Goal: Find specific page/section

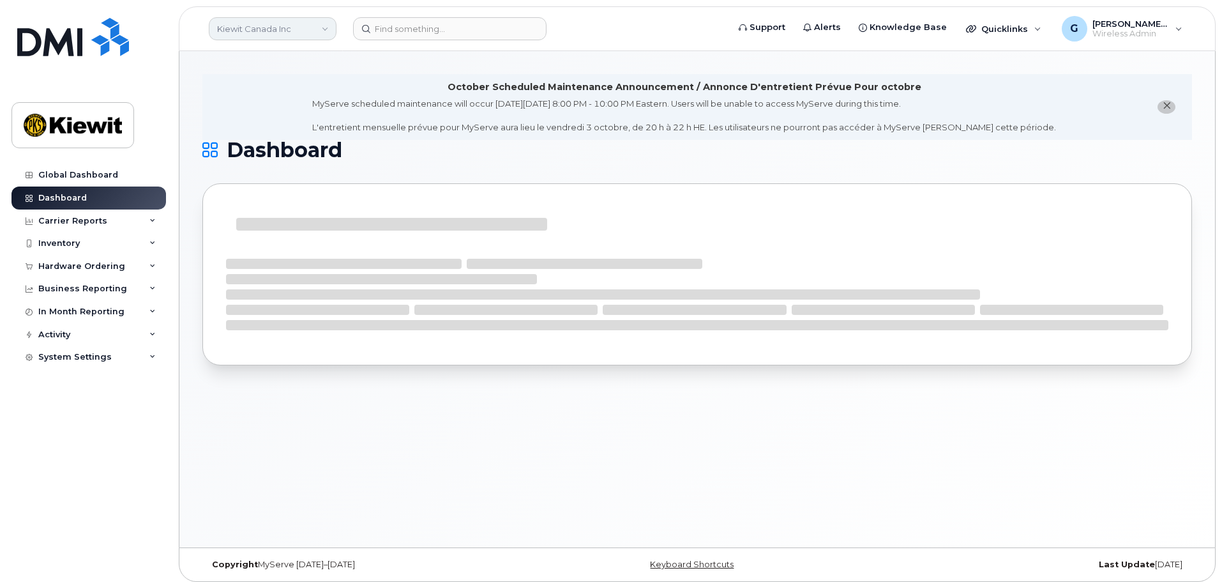
click at [257, 29] on link "Kiewit Canada Inc" at bounding box center [273, 28] width 128 height 23
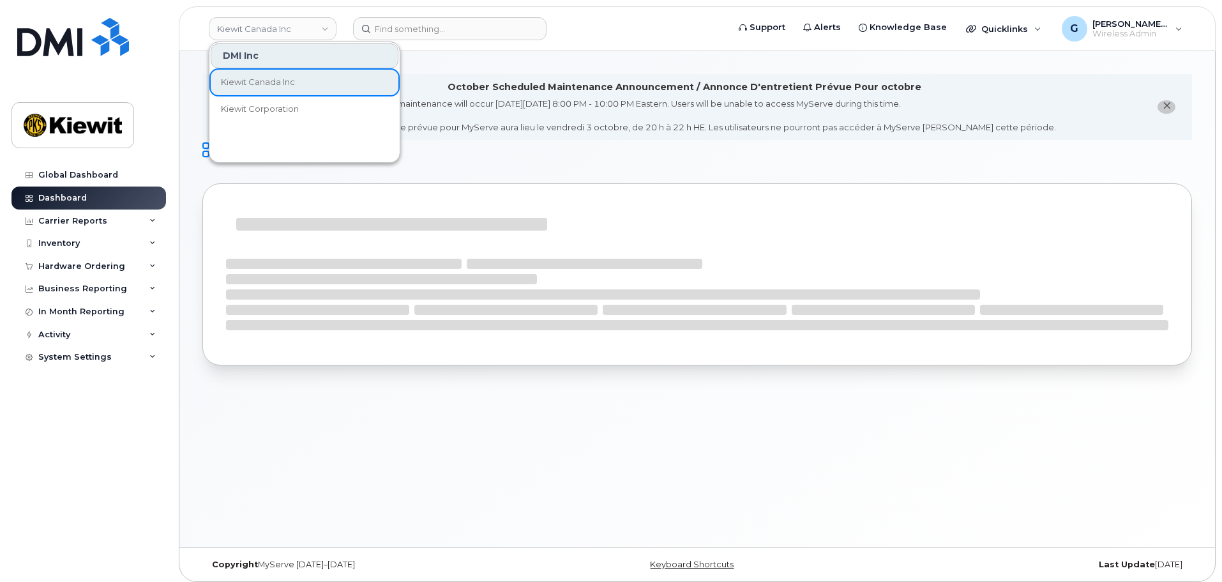
click at [450, 64] on div "October Scheduled Maintenance Announcement / Annonce D'entretient Prévue Pour o…" at bounding box center [697, 299] width 1036 height 496
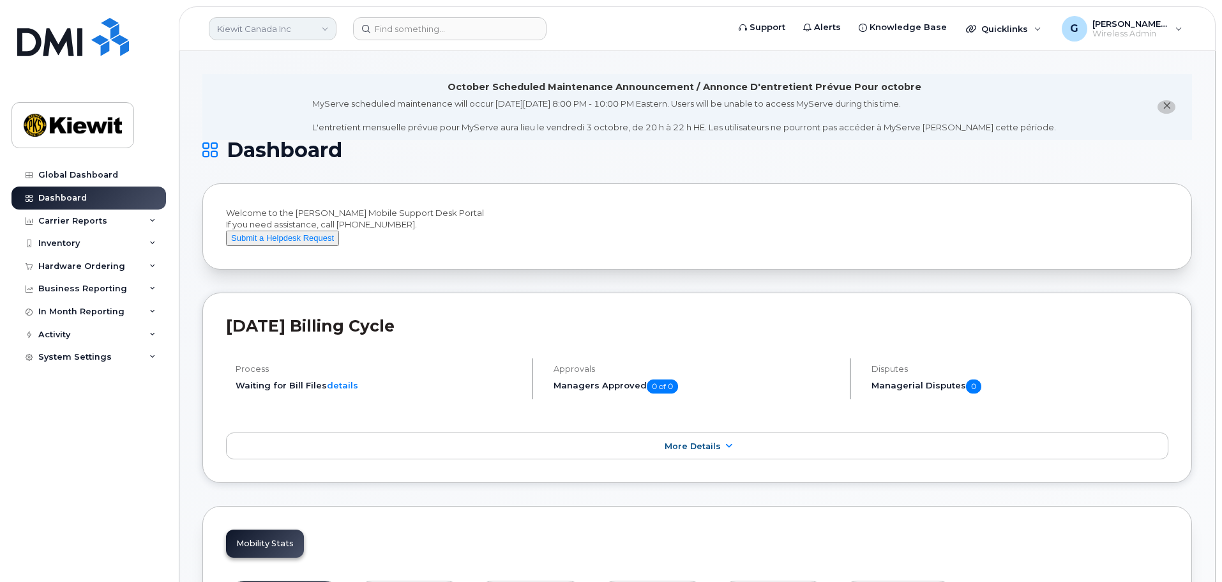
click at [306, 18] on link "Kiewit Canada Inc" at bounding box center [273, 28] width 128 height 23
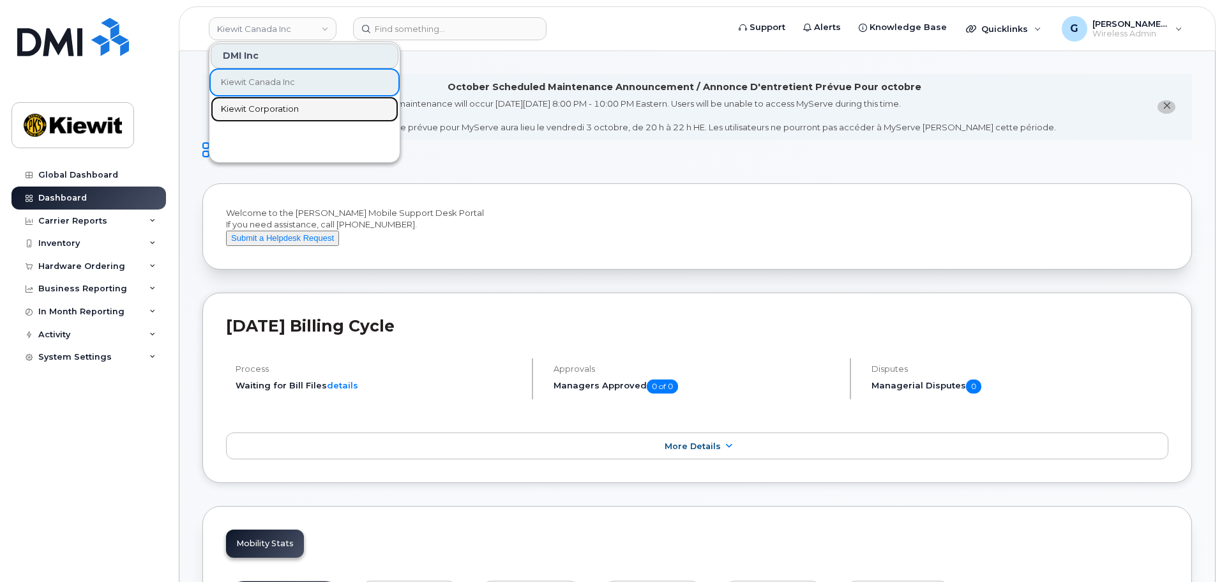
drag, startPoint x: 282, startPoint y: 111, endPoint x: 343, endPoint y: 71, distance: 72.8
click at [282, 111] on span "Kiewit Corporation" at bounding box center [260, 109] width 78 height 13
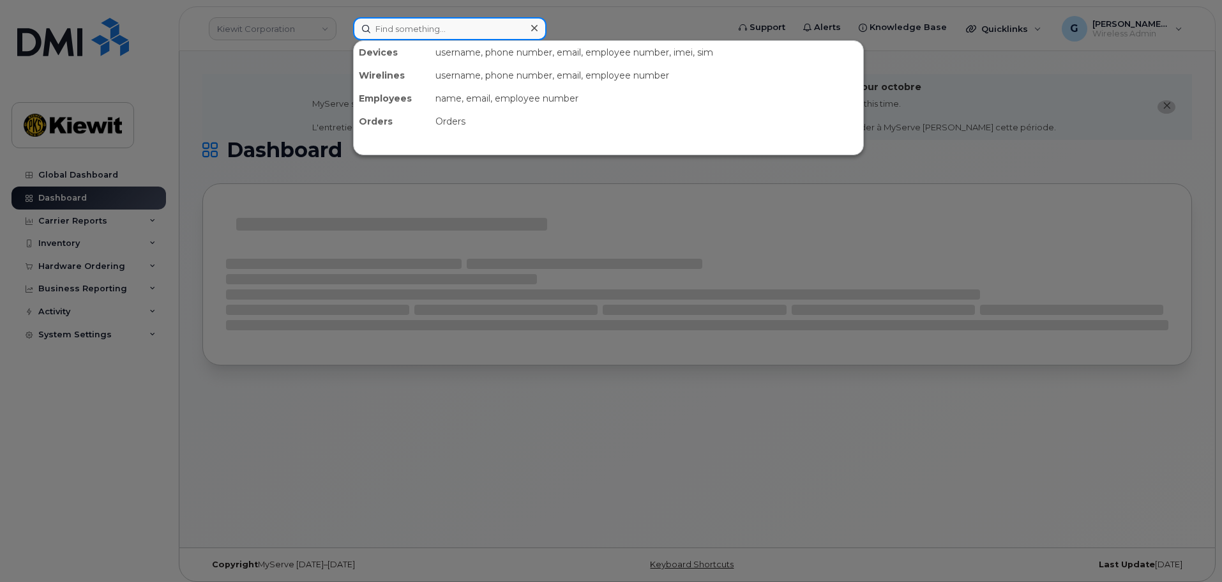
click at [402, 33] on input at bounding box center [449, 28] width 193 height 23
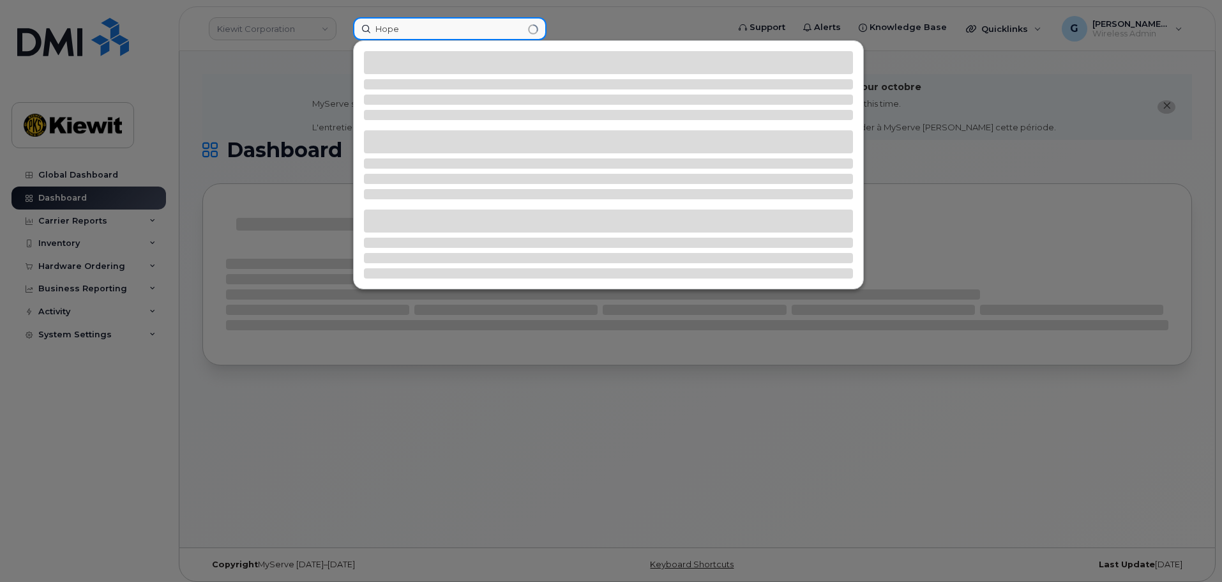
type input "Hope p"
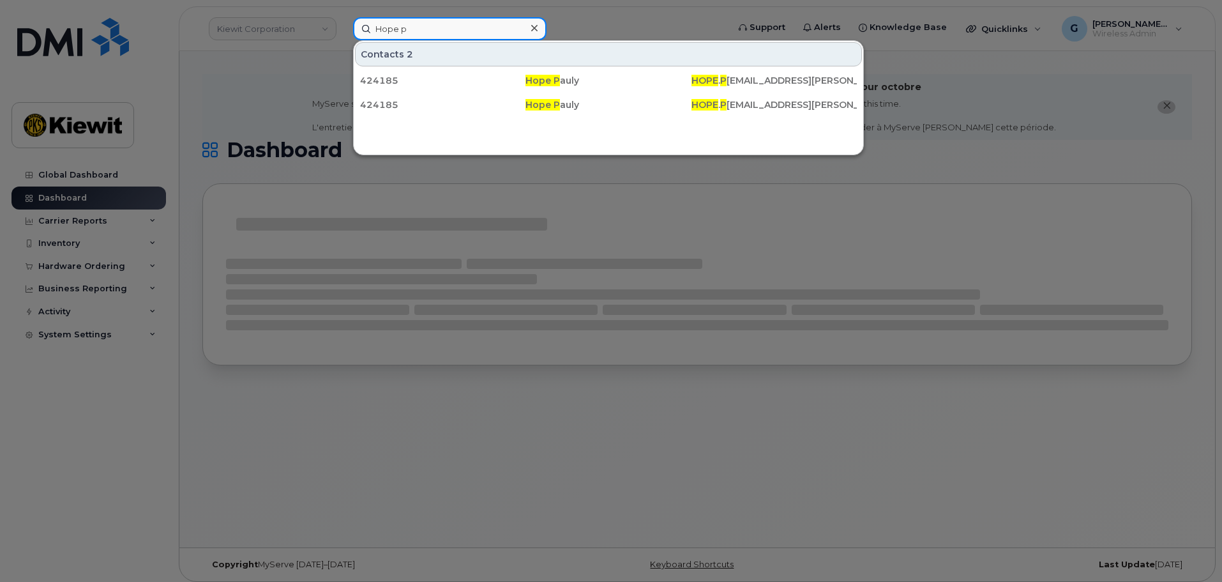
drag, startPoint x: 428, startPoint y: 26, endPoint x: 301, endPoint y: 65, distance: 132.9
click at [343, 40] on div "Hope p Contacts 2 424185 Hope P auly HOPE . P [EMAIL_ADDRESS][PERSON_NAME][DOMA…" at bounding box center [536, 28] width 387 height 23
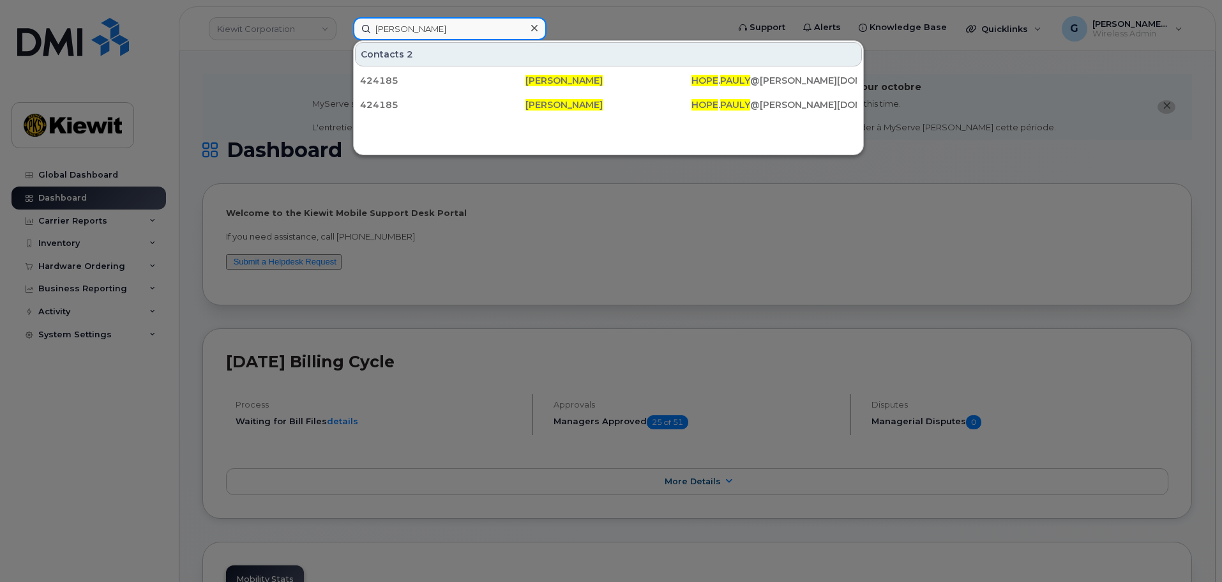
type input "[PERSON_NAME]"
click at [296, 70] on div at bounding box center [611, 291] width 1222 height 582
